Goal: Task Accomplishment & Management: Complete application form

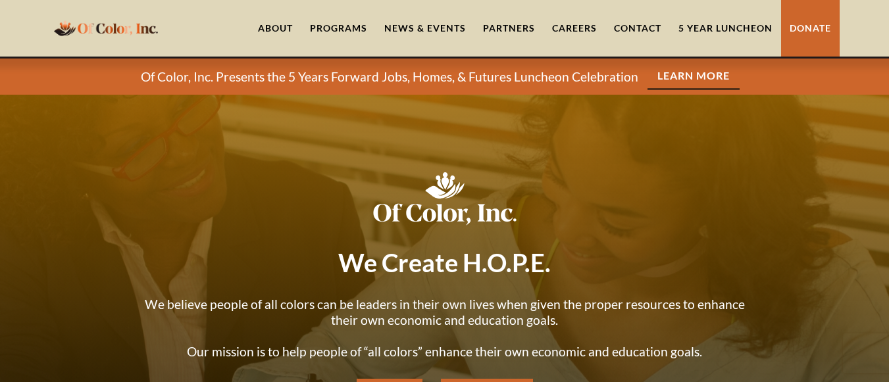
click at [381, 152] on div at bounding box center [444, 286] width 889 height 382
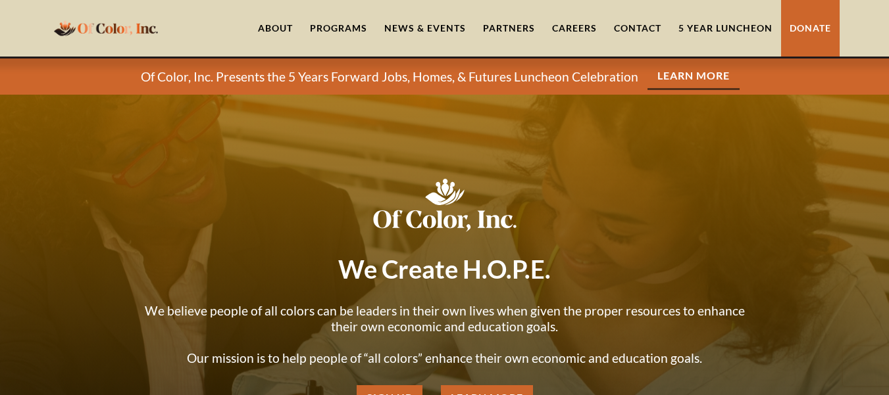
drag, startPoint x: 238, startPoint y: 1, endPoint x: 238, endPoint y: 22, distance: 21.1
click at [238, 22] on div "About Programs For Homeless Veterans For [US_STATE] Youth Rapid ReHousing Progr…" at bounding box center [445, 28] width 790 height 57
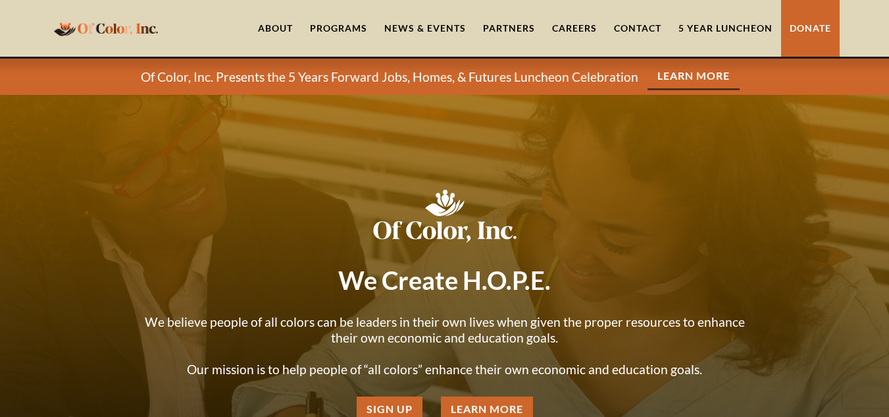
click at [705, 24] on link "5 Year Luncheon" at bounding box center [725, 28] width 111 height 57
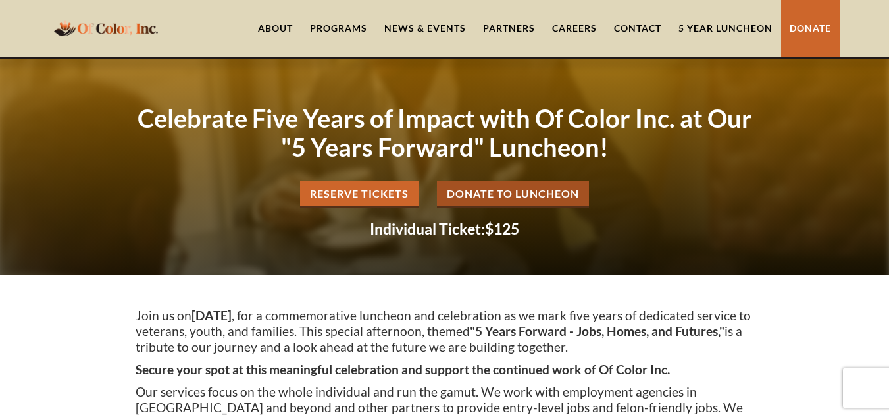
click at [577, 22] on link "Careers" at bounding box center [575, 28] width 62 height 57
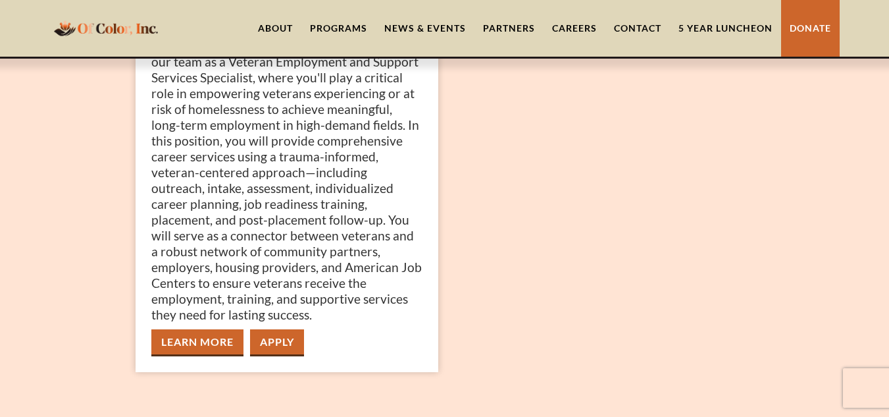
scroll to position [447, 0]
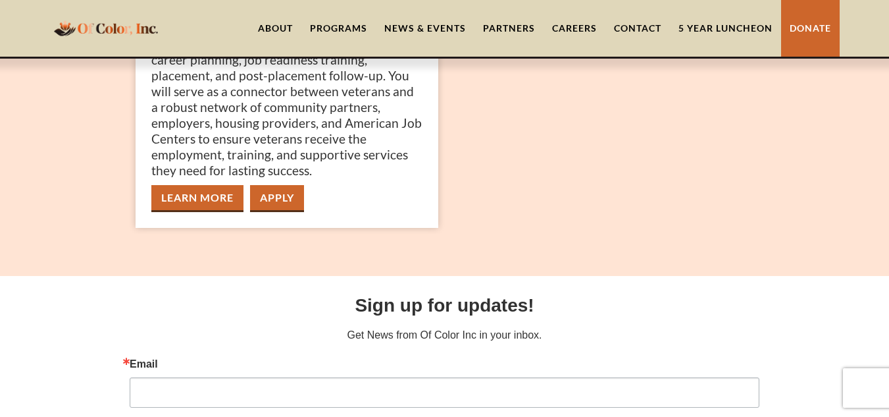
click at [638, 26] on link "Contact" at bounding box center [637, 28] width 64 height 57
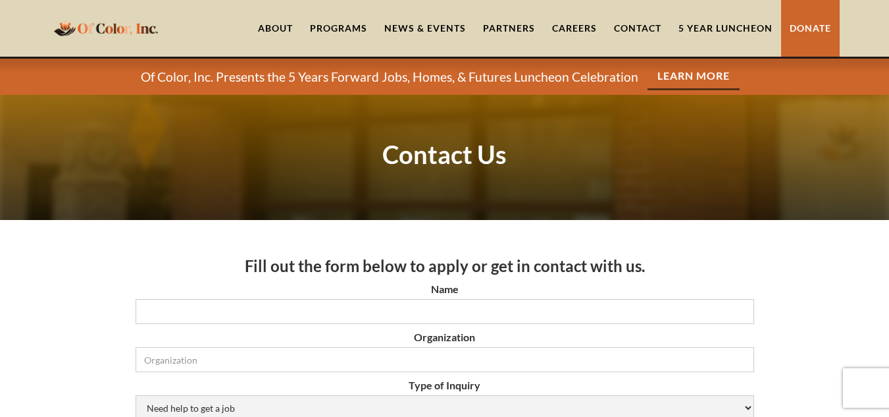
click at [567, 34] on link "Careers" at bounding box center [575, 28] width 62 height 57
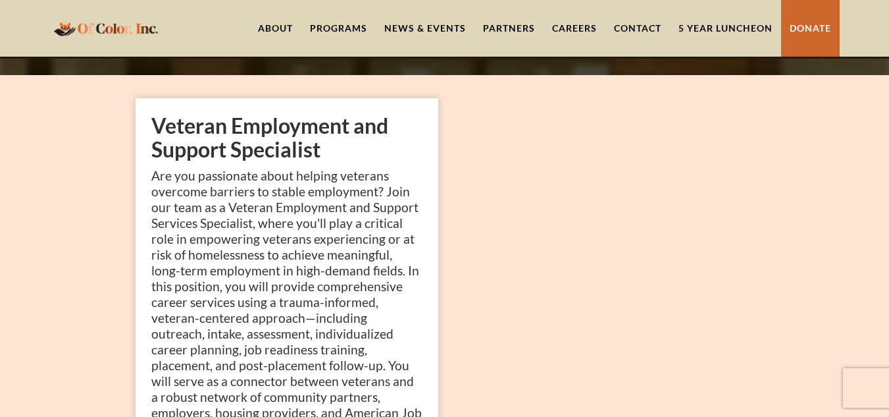
scroll to position [184, 0]
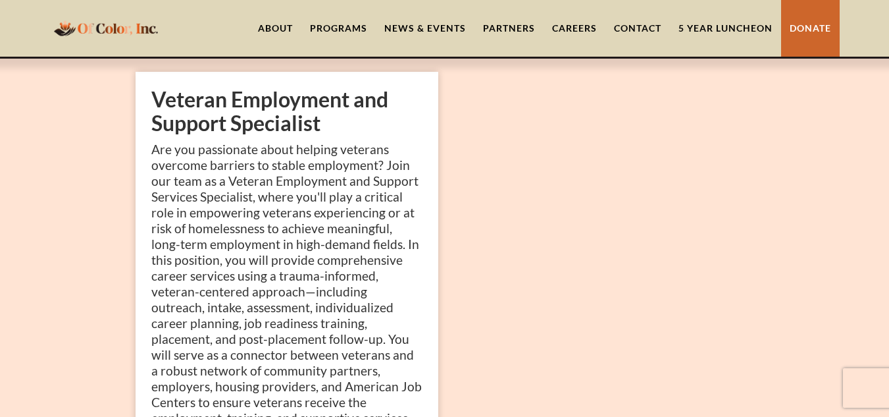
click at [578, 271] on div "Veteran Employment and Support Specialist Are you passionate about helping vete…" at bounding box center [445, 294] width 632 height 444
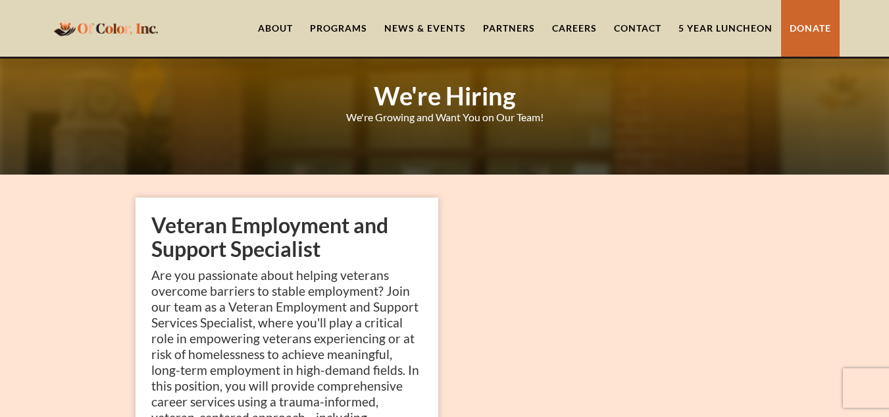
scroll to position [0, 0]
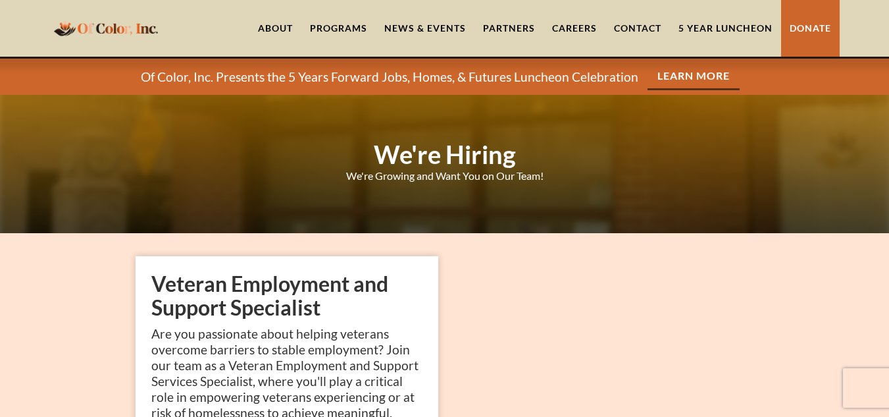
click at [272, 23] on link "About" at bounding box center [275, 28] width 52 height 57
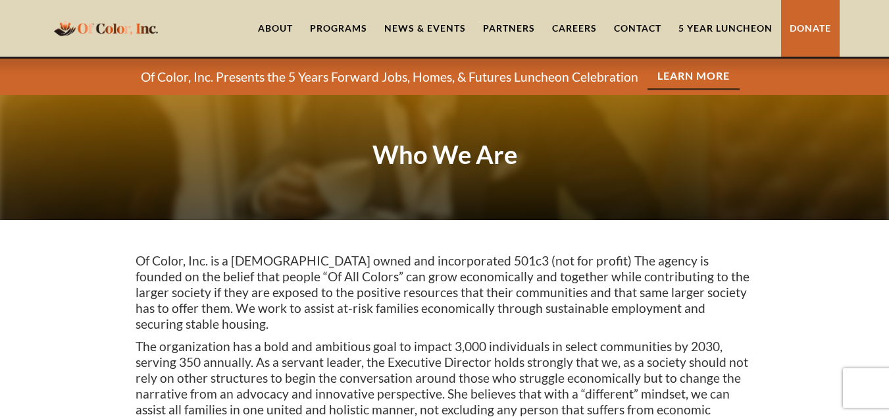
click at [334, 22] on div "Programs" at bounding box center [338, 28] width 57 height 13
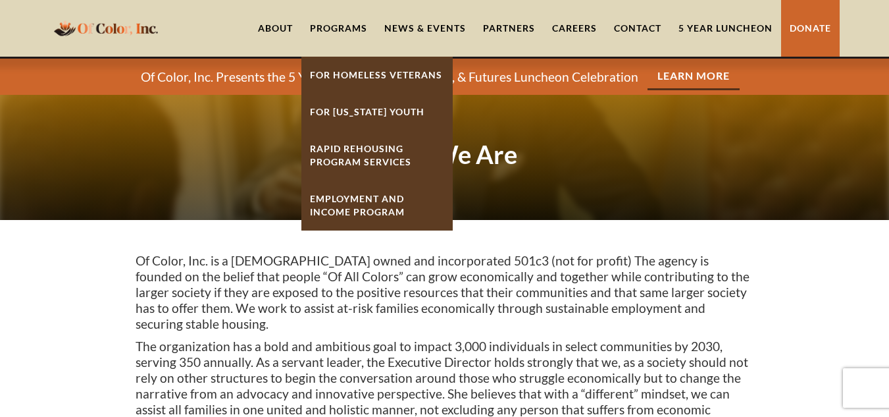
click at [334, 22] on div "Programs" at bounding box center [338, 28] width 57 height 13
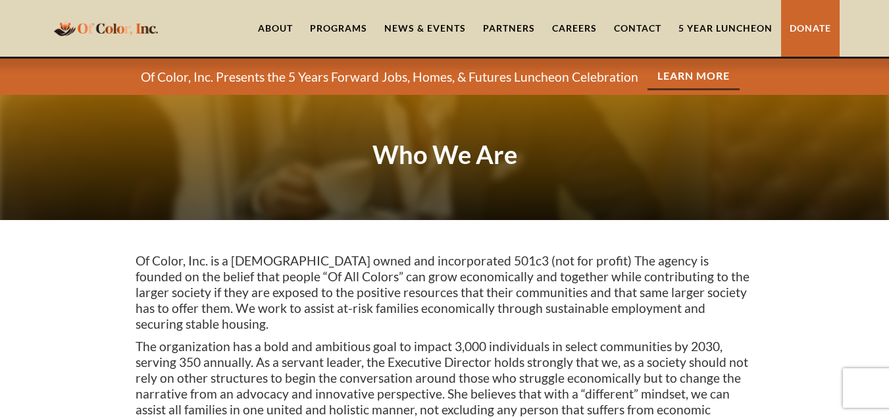
click at [334, 22] on div "Programs" at bounding box center [338, 28] width 57 height 13
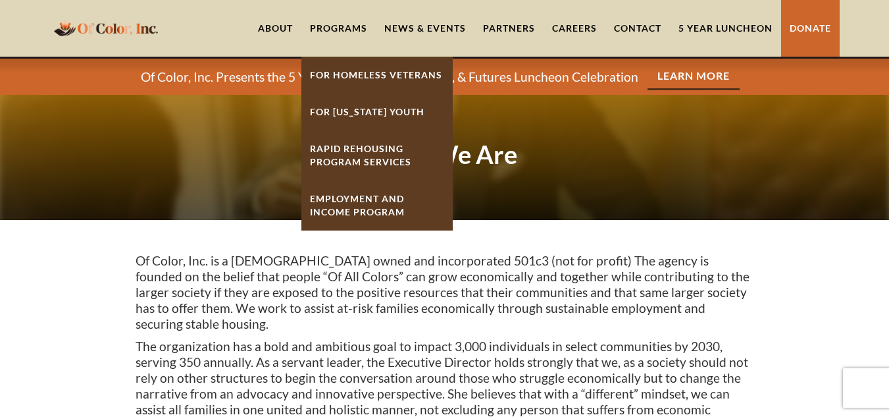
click at [340, 200] on link "Employment And Income Program" at bounding box center [376, 205] width 151 height 50
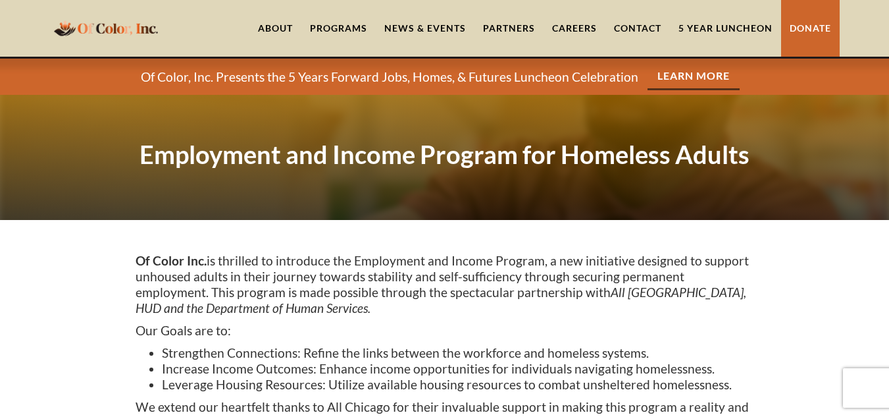
click at [385, 235] on div "Of Color Inc. is thrilled to introduce the Employment and Income Program, a new…" at bounding box center [444, 412] width 889 height 385
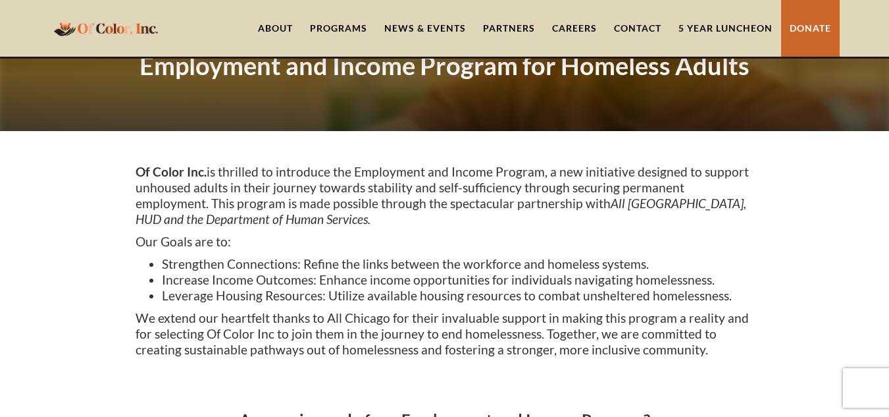
scroll to position [105, 0]
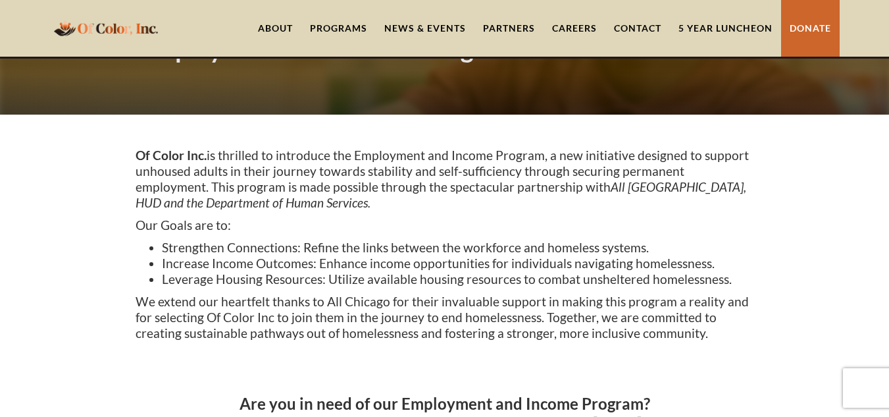
click at [385, 235] on div "Of Color Inc. is thrilled to introduce the Employment and Income Program, a new…" at bounding box center [445, 263] width 619 height 233
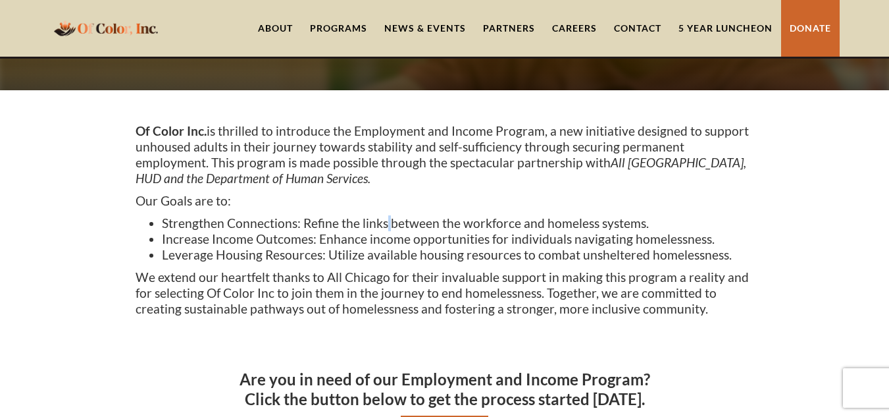
scroll to position [132, 0]
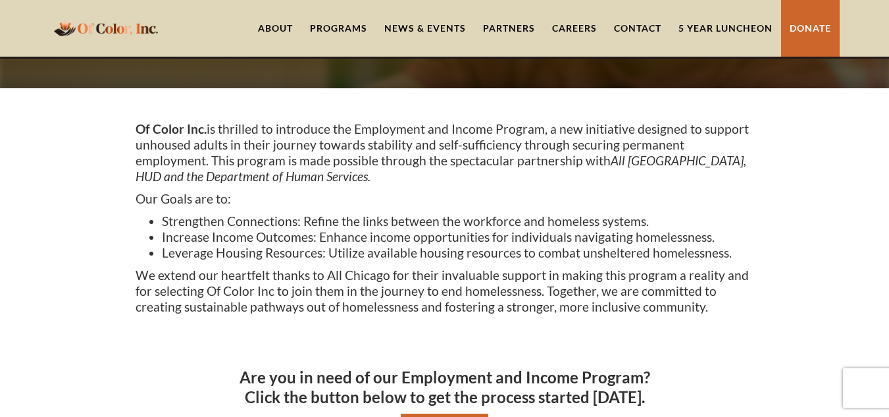
click at [422, 201] on p "Our Goals are to:" at bounding box center [445, 199] width 619 height 16
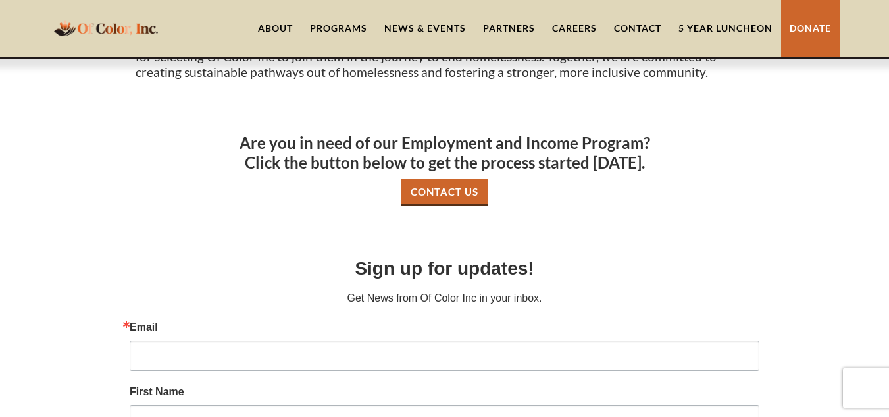
scroll to position [368, 0]
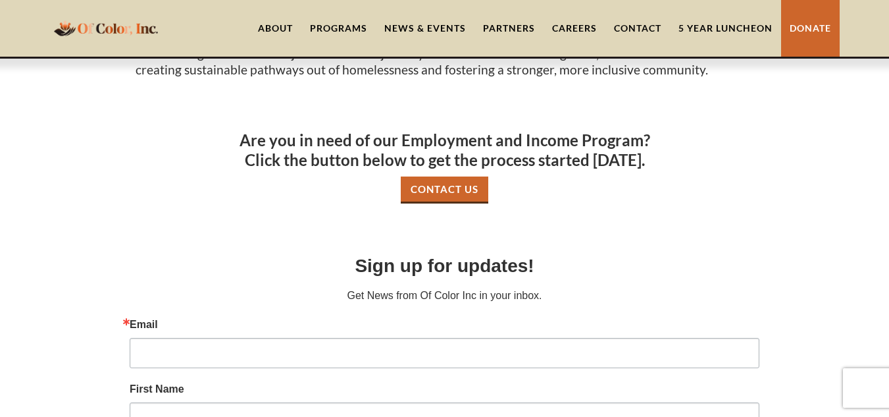
click at [443, 186] on link "Contact Us" at bounding box center [445, 189] width 88 height 27
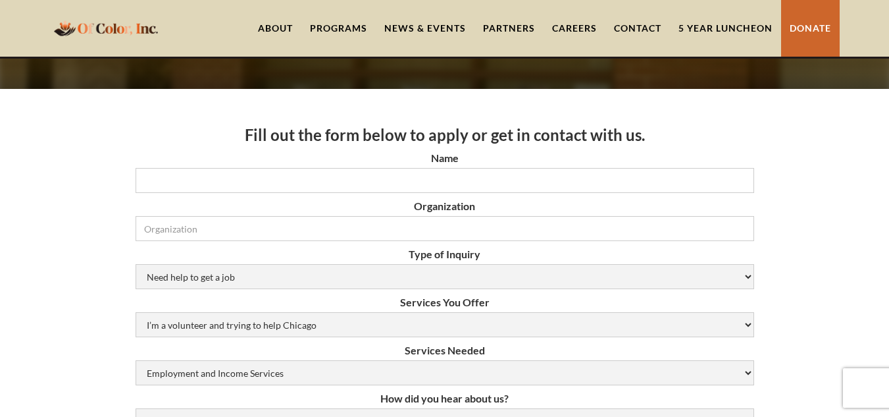
scroll to position [132, 0]
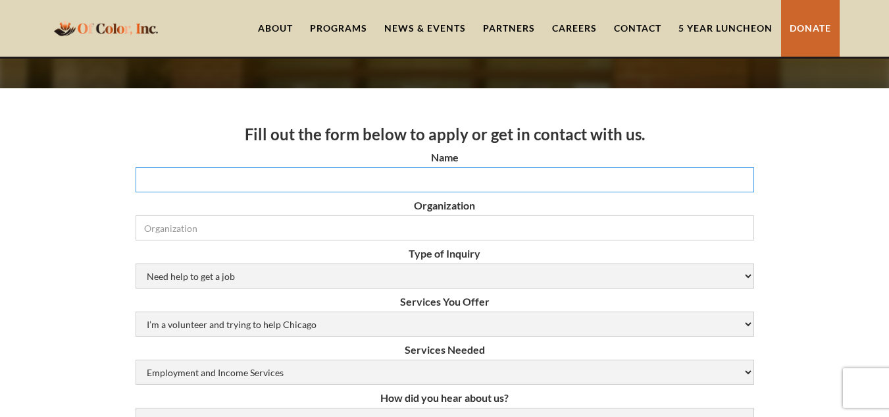
click at [383, 179] on input "Name" at bounding box center [445, 179] width 619 height 25
type input "[MEDICAL_DATA][PERSON_NAME] [PERSON_NAME]"
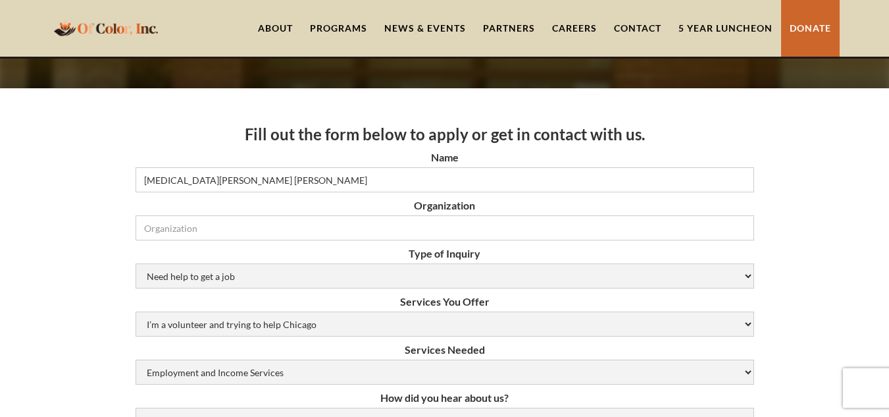
type input "[PERSON_NAME][EMAIL_ADDRESS][DOMAIN_NAME]"
type input "3126786831"
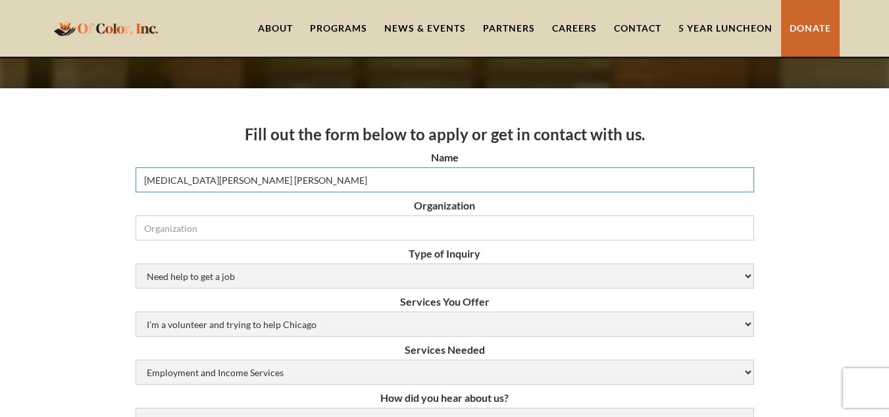
click at [188, 178] on input "Nikita Marie Harris" at bounding box center [445, 179] width 619 height 25
type input "Nikita Harris"
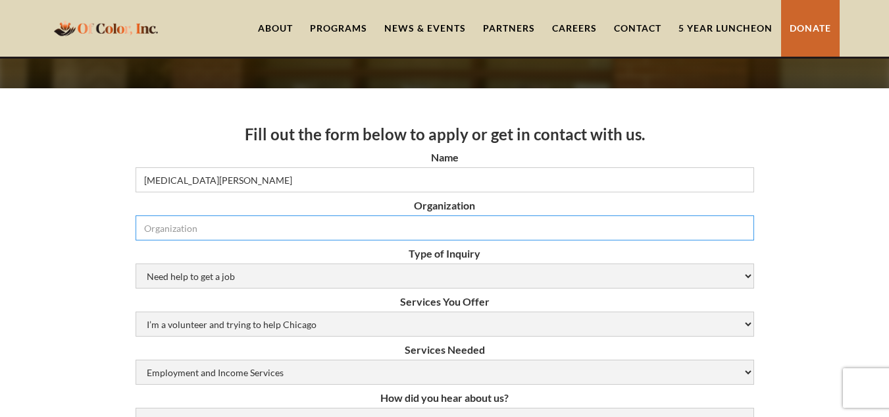
click at [313, 226] on input "Organization" at bounding box center [445, 227] width 619 height 25
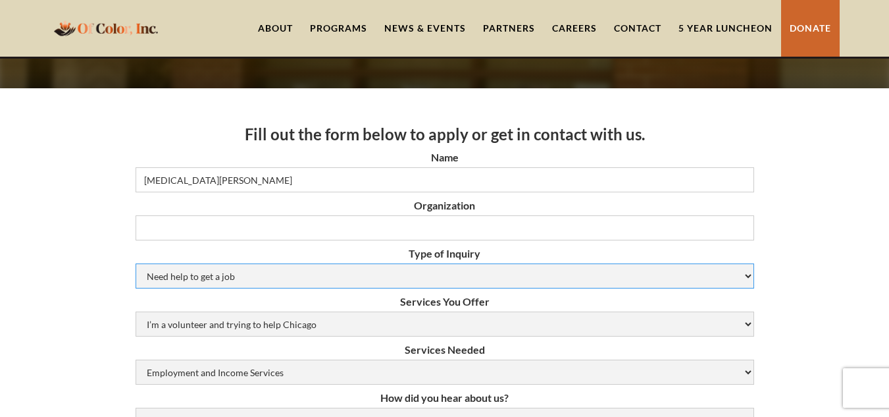
click at [295, 272] on select "Need help to get a job Volunteer or Donation Partnership Other" at bounding box center [445, 275] width 619 height 25
click at [136, 263] on select "Need help to get a job Volunteer or Donation Partnership Other" at bounding box center [445, 275] width 619 height 25
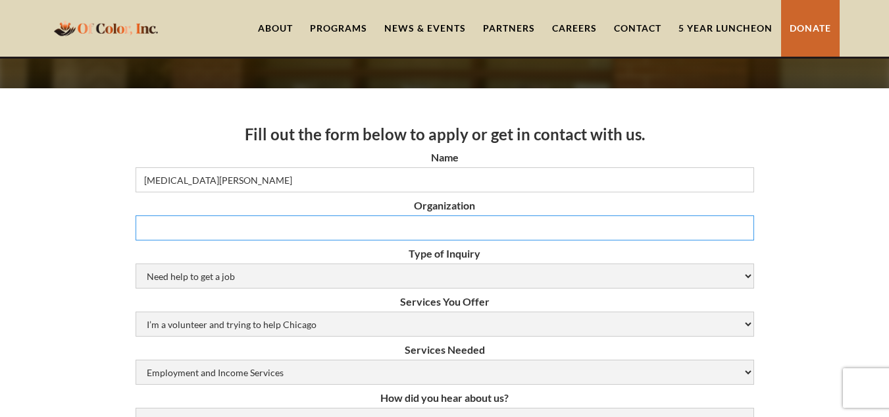
click at [236, 230] on input "Organization" at bounding box center [445, 227] width 619 height 25
type input "v"
type input "V.A JESSE BROWN"
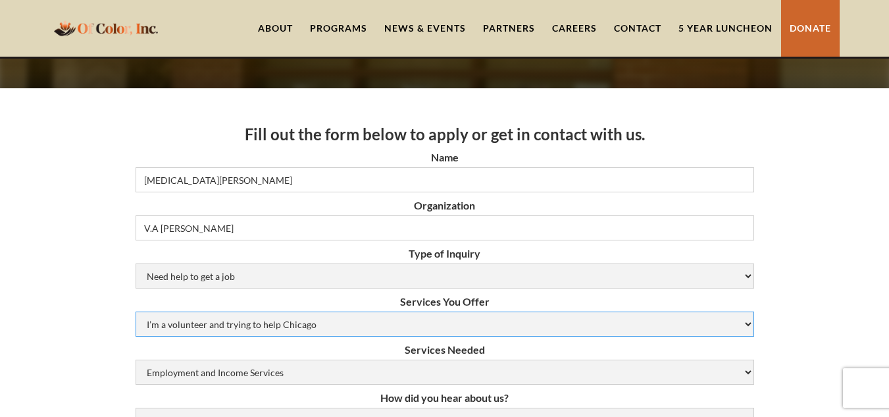
click at [340, 322] on select "I’m a volunteer and trying to help Chicago Resume Help Mock Interviewing Mentor…" at bounding box center [445, 323] width 619 height 25
select select "job-opportunities"
click at [136, 311] on select "I’m a volunteer and trying to help Chicago Resume Help Mock Interviewing Mentor…" at bounding box center [445, 323] width 619 height 25
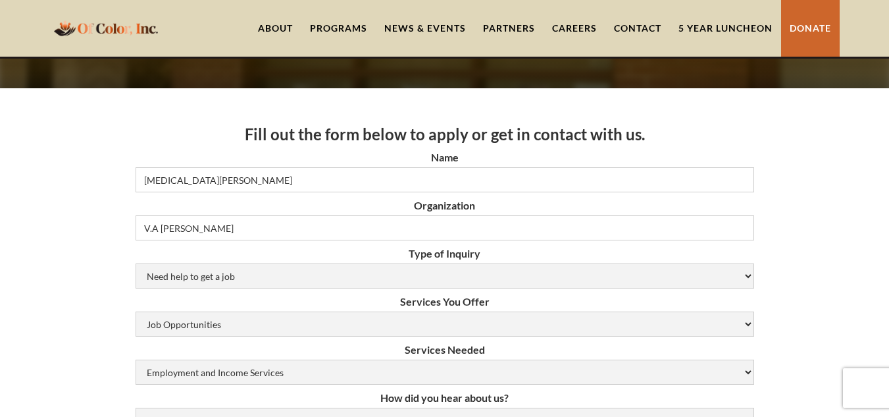
click at [304, 351] on label "Services Needed" at bounding box center [445, 349] width 619 height 13
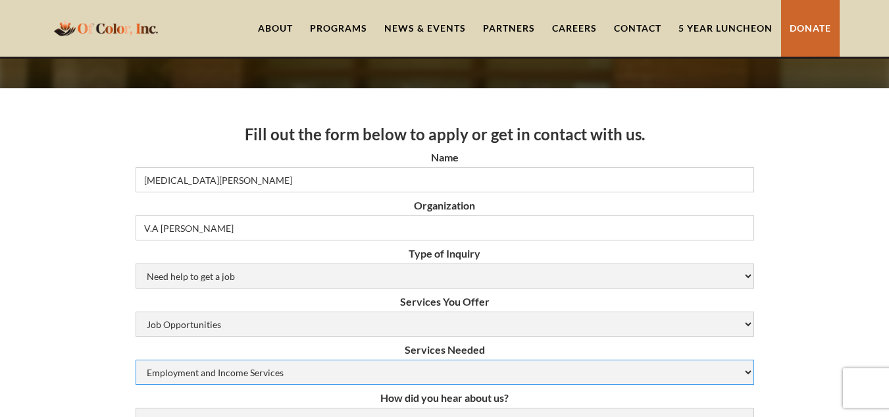
click at [304, 359] on select "Employment and Income Services Flexible Housing Pool Services HUD Housing Servi…" at bounding box center [445, 371] width 619 height 25
select select "Flexible Housing Pool Services"
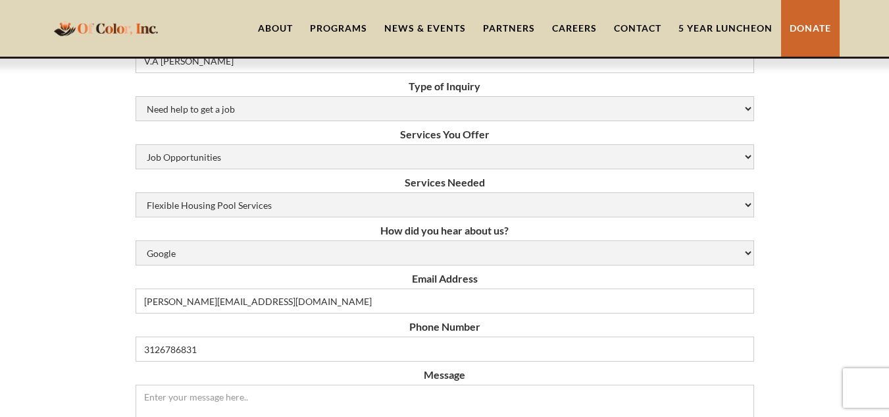
scroll to position [316, 0]
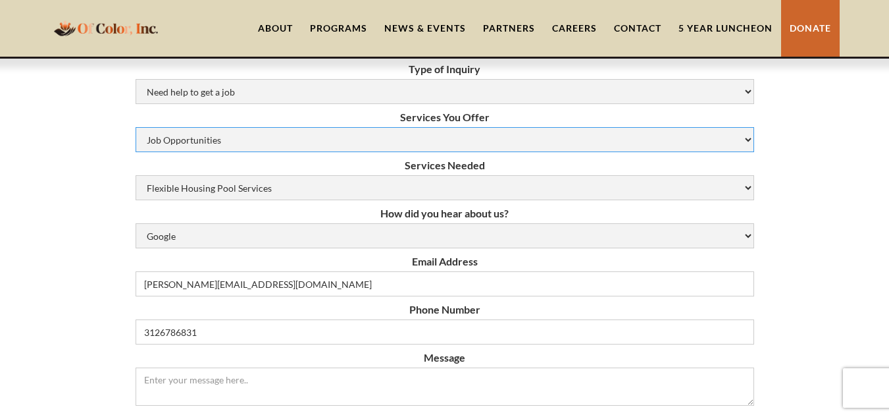
click at [372, 134] on select "I’m a volunteer and trying to help Chicago Resume Help Mock Interviewing Mentor…" at bounding box center [445, 139] width 619 height 25
select select "N/A (Not Applicable)"
click at [136, 127] on select "I’m a volunteer and trying to help Chicago Resume Help Mock Interviewing Mentor…" at bounding box center [445, 139] width 619 height 25
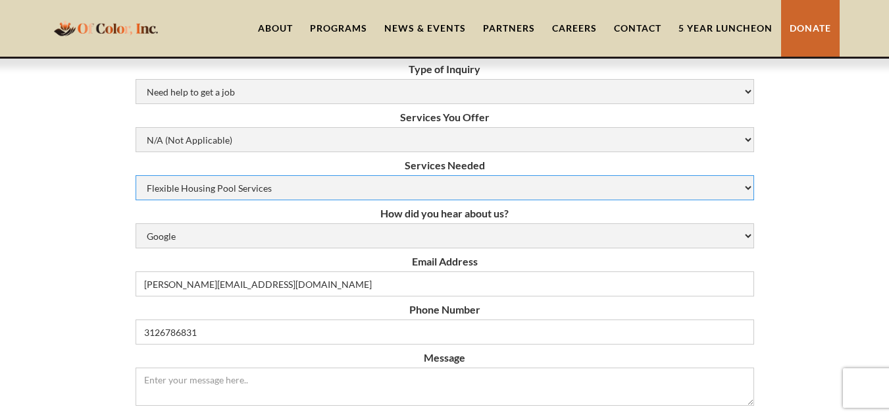
click at [315, 184] on select "Employment and Income Services Flexible Housing Pool Services HUD Housing Servi…" at bounding box center [445, 187] width 619 height 25
select select "Veteran-employment-services"
click at [136, 175] on select "Employment and Income Services Flexible Housing Pool Services HUD Housing Servi…" at bounding box center [445, 187] width 619 height 25
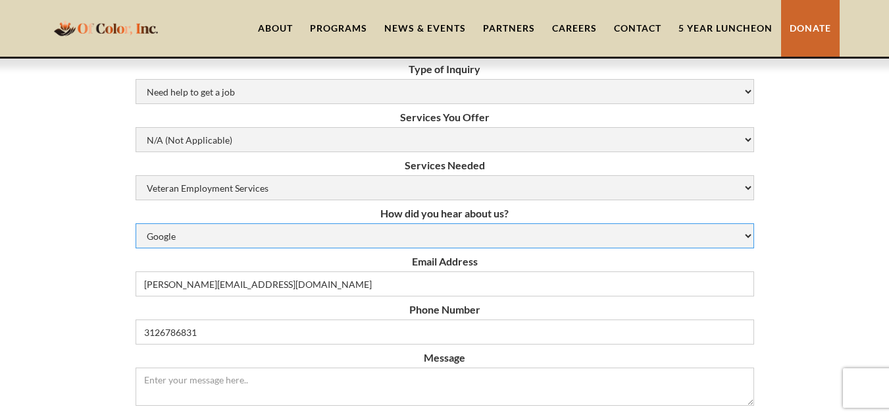
click at [317, 236] on select "Google Social Media Word of Mouth Other" at bounding box center [445, 235] width 619 height 25
select select "word-of-mouth"
click at [136, 223] on select "Google Social Media Word of Mouth Other" at bounding box center [445, 235] width 619 height 25
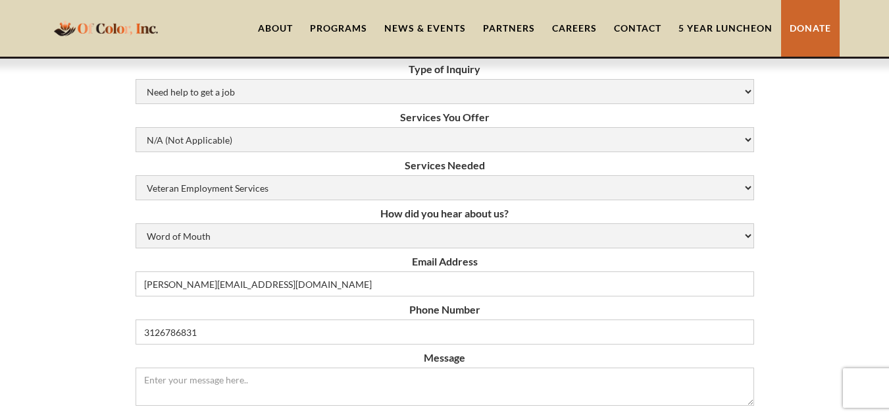
click at [325, 356] on label "Message" at bounding box center [445, 357] width 619 height 13
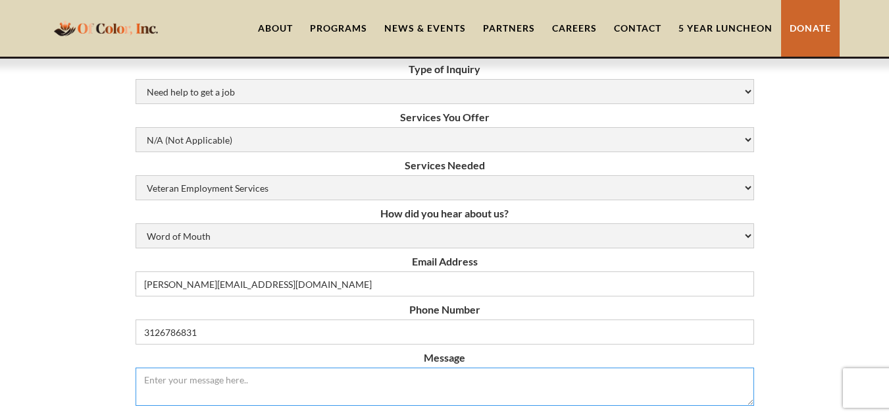
click at [325, 367] on textarea "Message" at bounding box center [445, 386] width 619 height 38
click at [252, 380] on textarea "Message" at bounding box center [445, 386] width 619 height 38
type textarea "I AM CURRENTLY LOOKING FOR ABETTER JOB OPPURTUNITY"
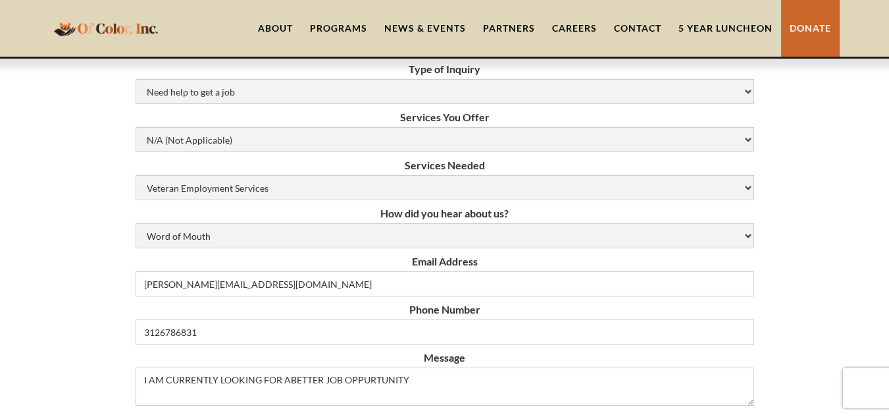
click at [95, 356] on div "Fill out the form below to apply or get in contact with us. Name Nikita Harris …" at bounding box center [444, 397] width 889 height 986
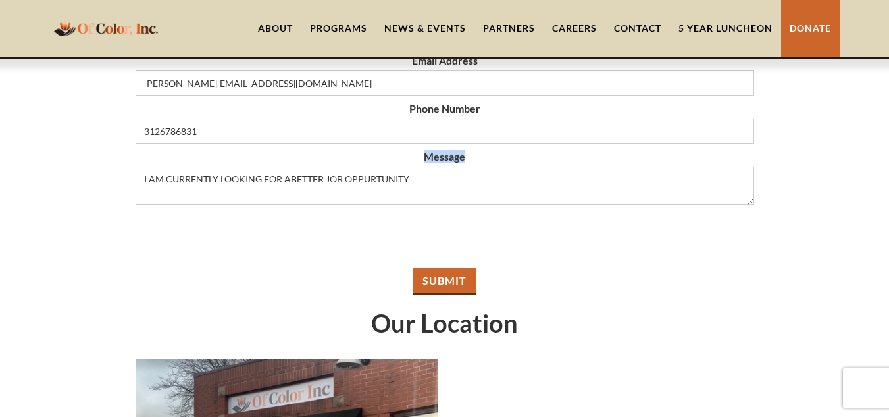
scroll to position [526, 0]
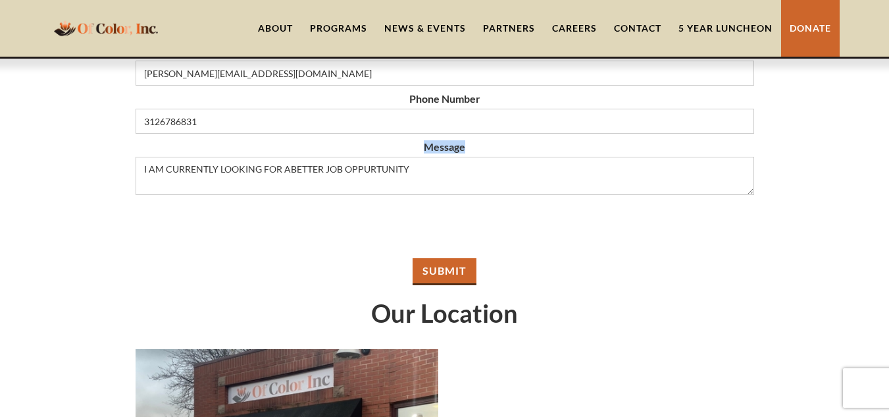
click at [449, 267] on input "Submit" at bounding box center [445, 271] width 64 height 27
type input "Please wait..."
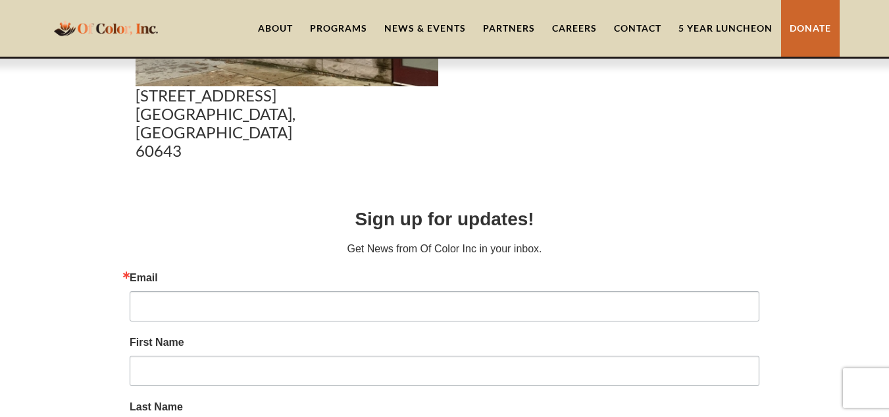
scroll to position [0, 0]
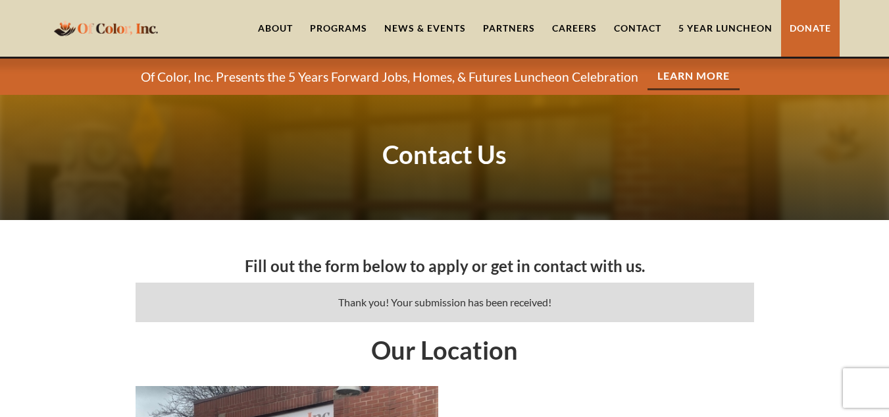
click at [342, 26] on div "Programs" at bounding box center [338, 28] width 57 height 13
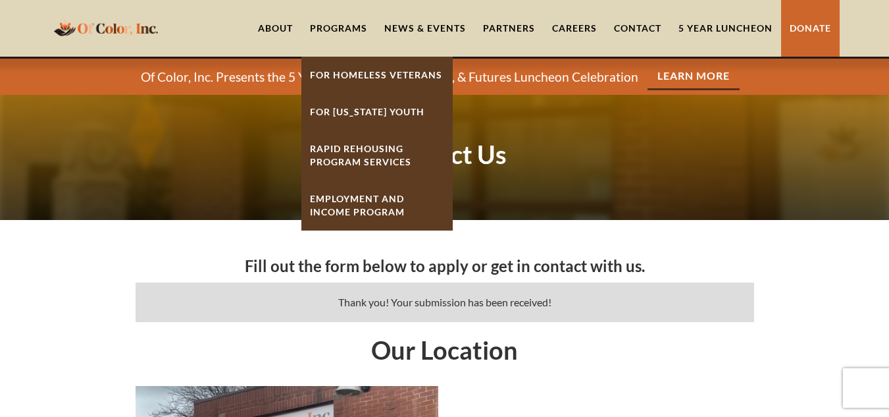
click at [369, 151] on strong "Rapid ReHousing Program Services" at bounding box center [360, 155] width 101 height 24
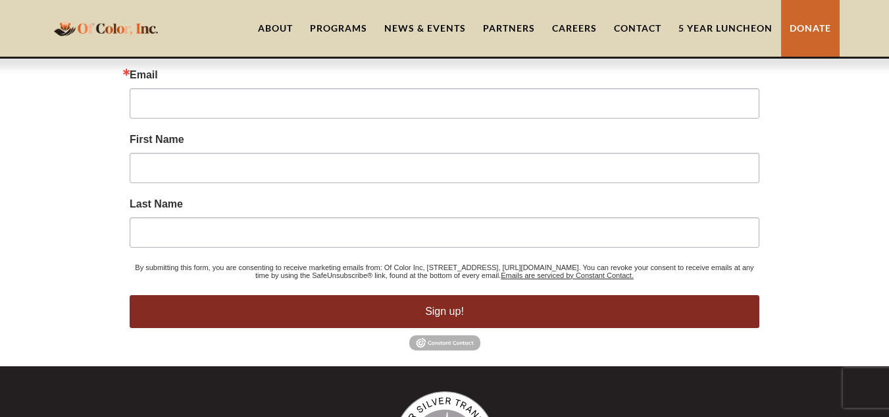
scroll to position [1102, 0]
